Goal: Information Seeking & Learning: Understand process/instructions

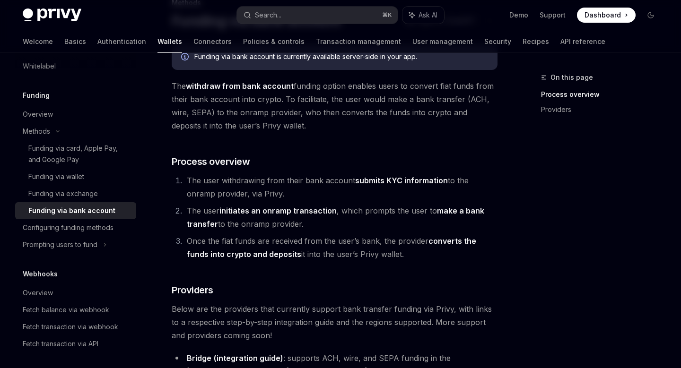
scroll to position [22, 0]
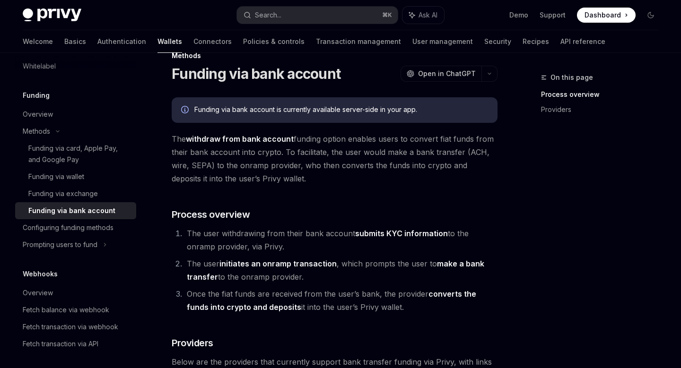
click at [275, 139] on strong "withdraw from bank account" at bounding box center [240, 138] width 108 height 9
click at [223, 110] on div "Funding via bank account is currently available server-side in your app." at bounding box center [340, 110] width 293 height 10
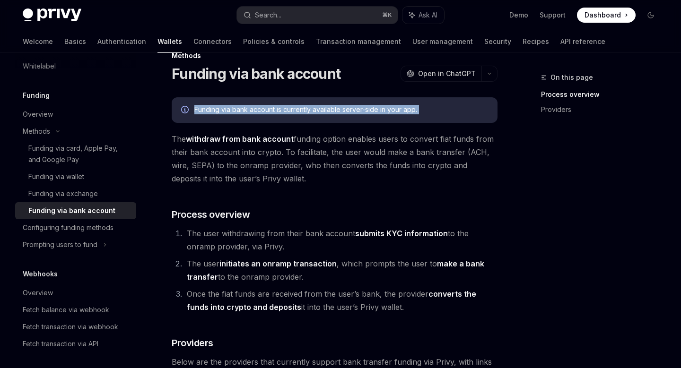
click at [223, 110] on div "Funding via bank account is currently available server-side in your app." at bounding box center [340, 110] width 293 height 10
click at [217, 93] on div at bounding box center [217, 93] width 0 height 0
click at [225, 105] on div "Funding via bank account is currently available server-side in your app." at bounding box center [340, 110] width 293 height 10
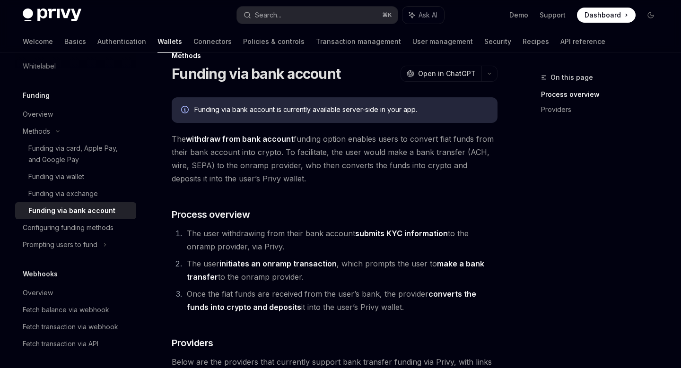
click at [234, 143] on strong "withdraw from bank account" at bounding box center [240, 138] width 108 height 9
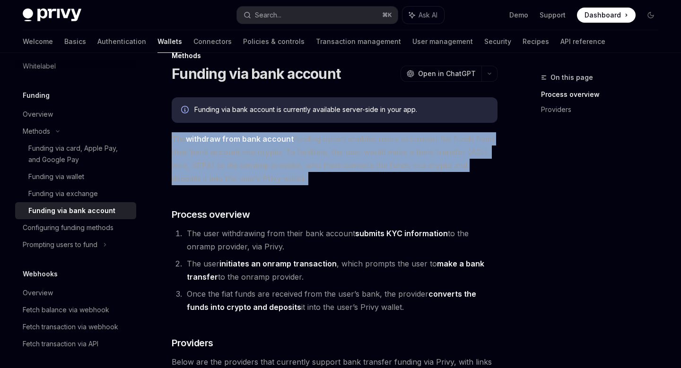
click at [234, 143] on strong "withdraw from bank account" at bounding box center [240, 138] width 108 height 9
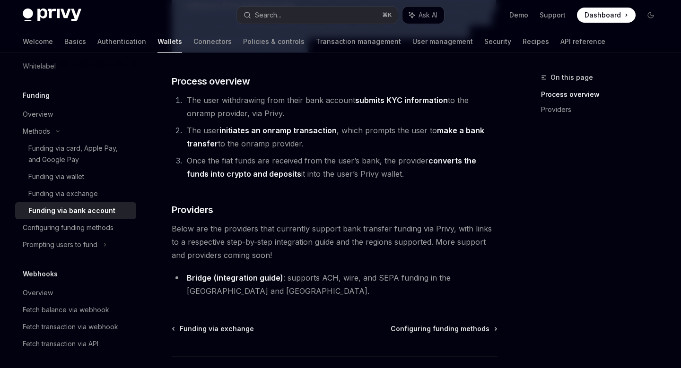
scroll to position [53, 0]
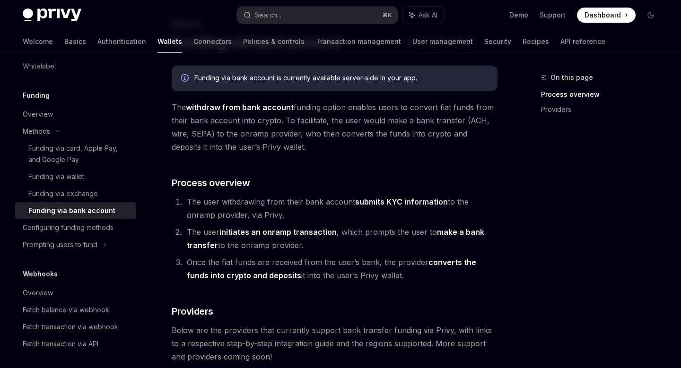
click at [200, 237] on li "The user initiates an onramp transaction , which prompts the user to make a ban…" at bounding box center [340, 238] width 313 height 26
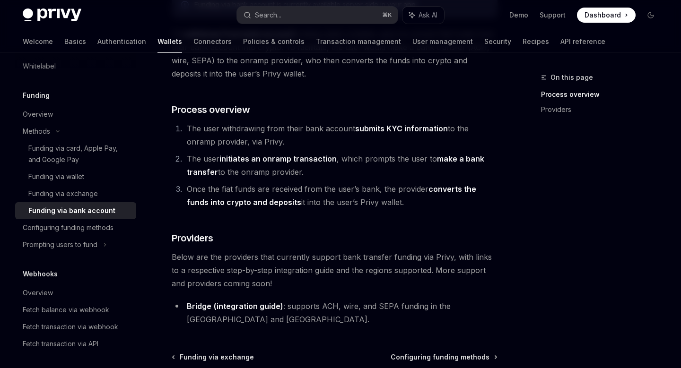
scroll to position [135, 0]
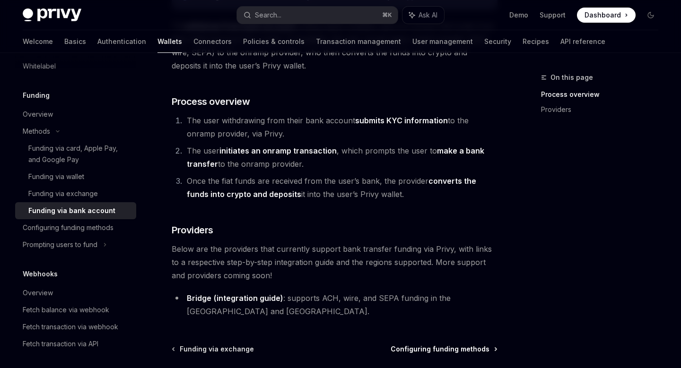
click at [432, 347] on span "Configuring funding methods" at bounding box center [439, 349] width 99 height 9
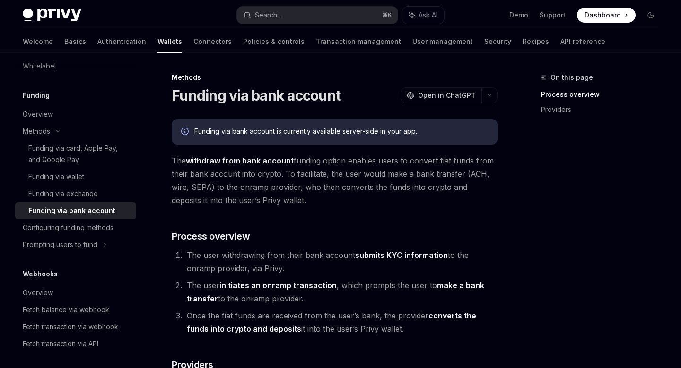
type textarea "*"
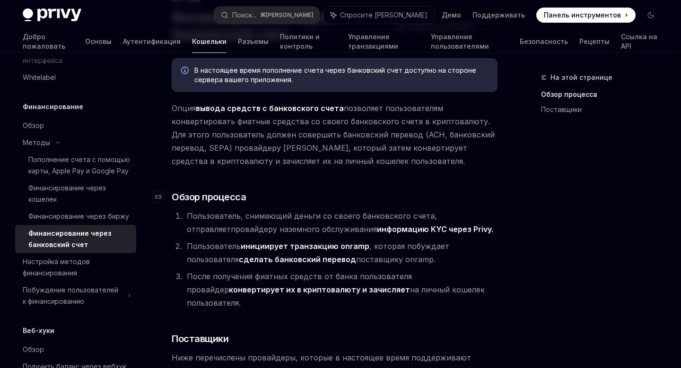
scroll to position [60, 0]
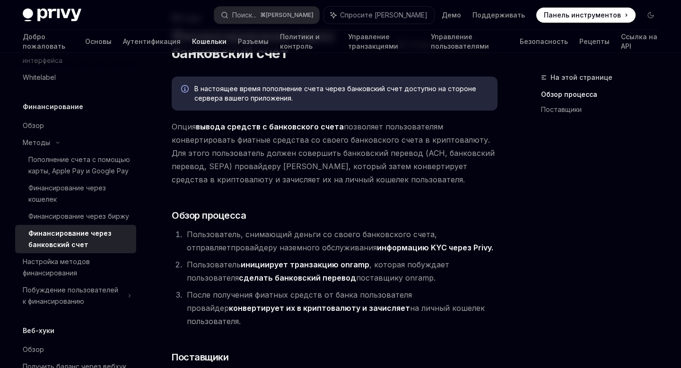
click at [306, 208] on div "В настоящее время пополнение счета через банковский счет доступно на стороне се…" at bounding box center [335, 274] width 326 height 395
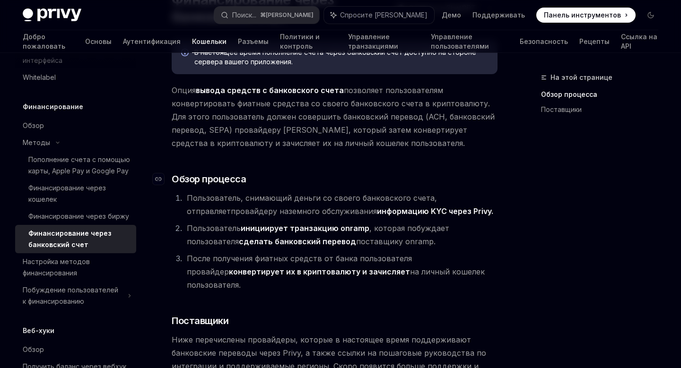
scroll to position [96, 0]
